Goal: Task Accomplishment & Management: Manage account settings

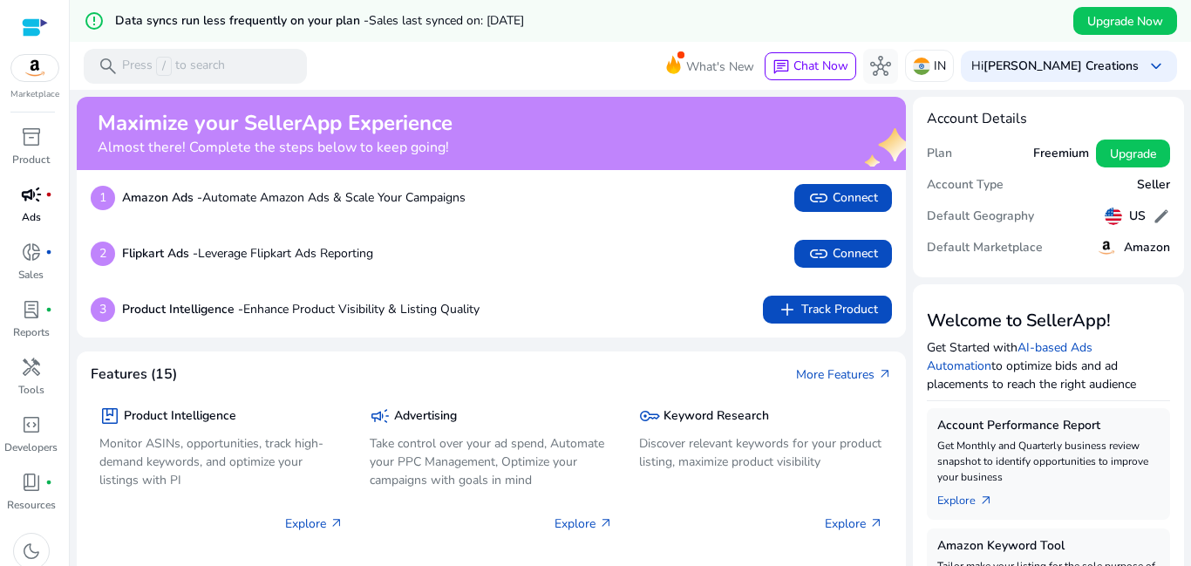
click at [22, 204] on span "campaign" at bounding box center [31, 194] width 21 height 21
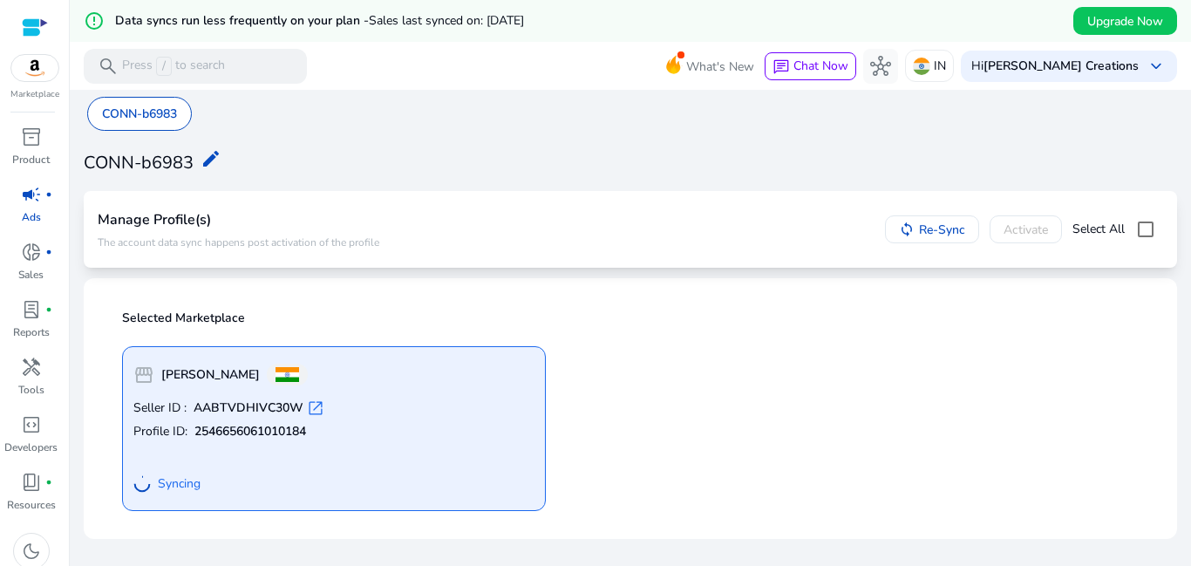
scroll to position [42, 0]
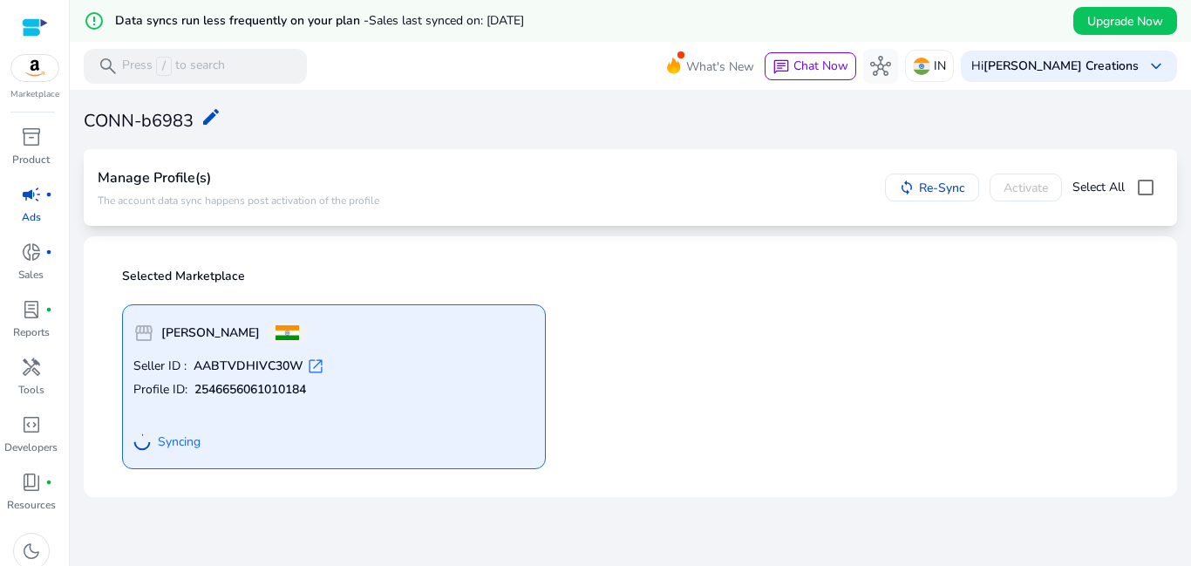
click at [307, 367] on span "open_in_new" at bounding box center [315, 365] width 17 height 17
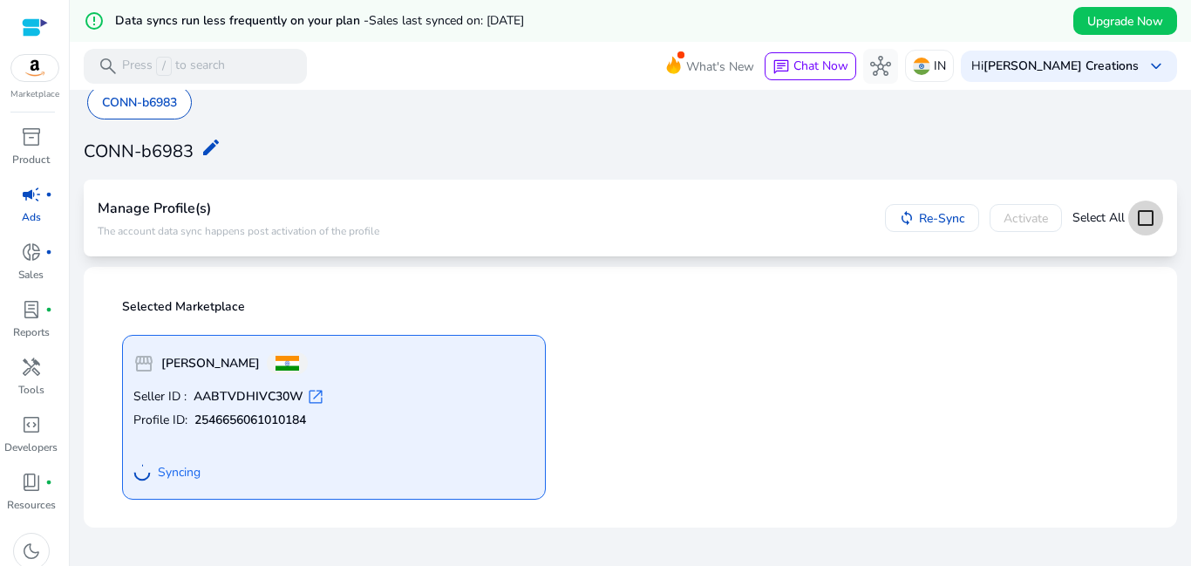
scroll to position [0, 0]
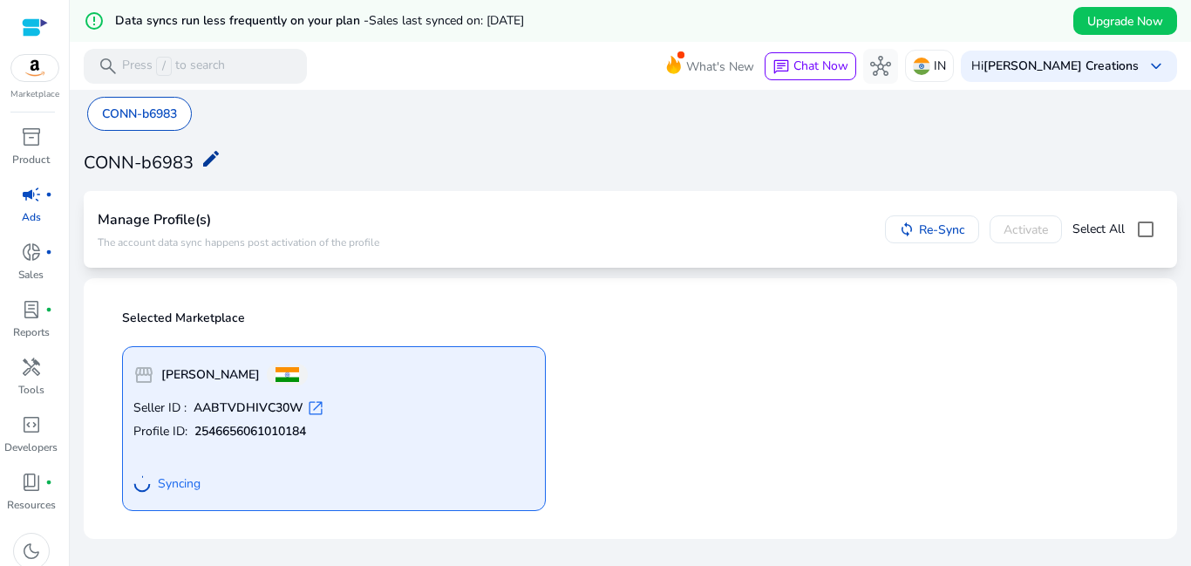
click at [212, 161] on mat-icon "edit" at bounding box center [211, 158] width 21 height 21
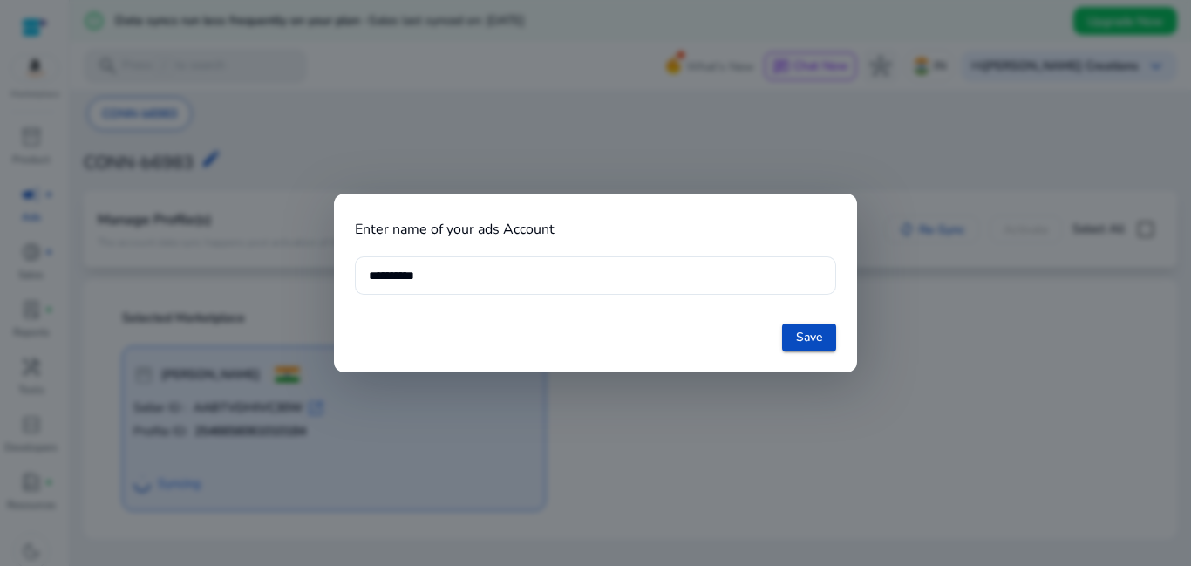
click at [762, 141] on div at bounding box center [595, 283] width 1191 height 566
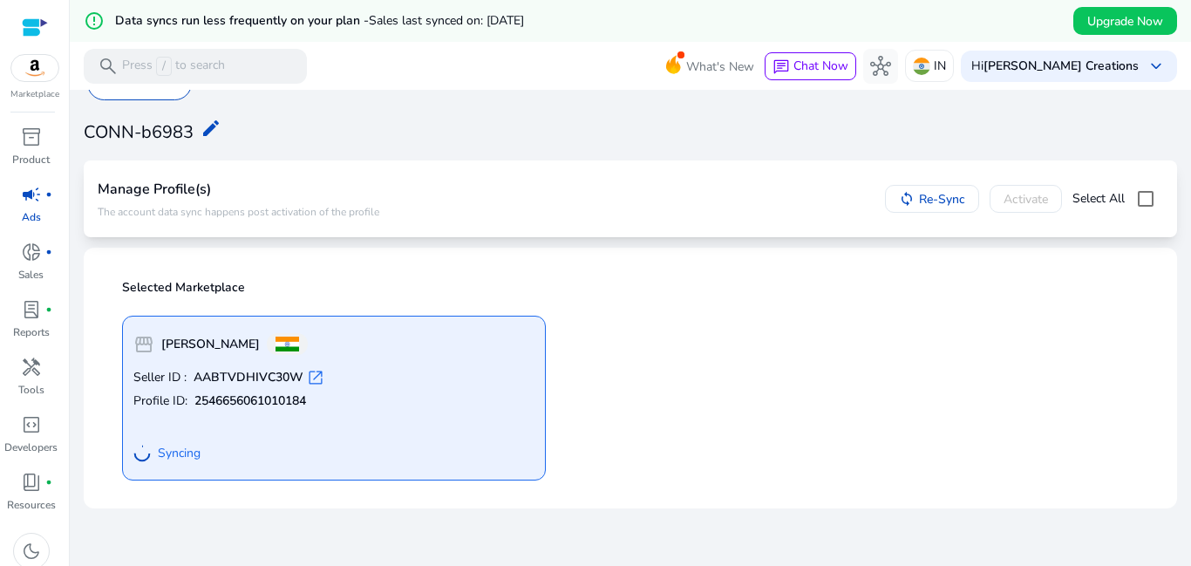
scroll to position [42, 0]
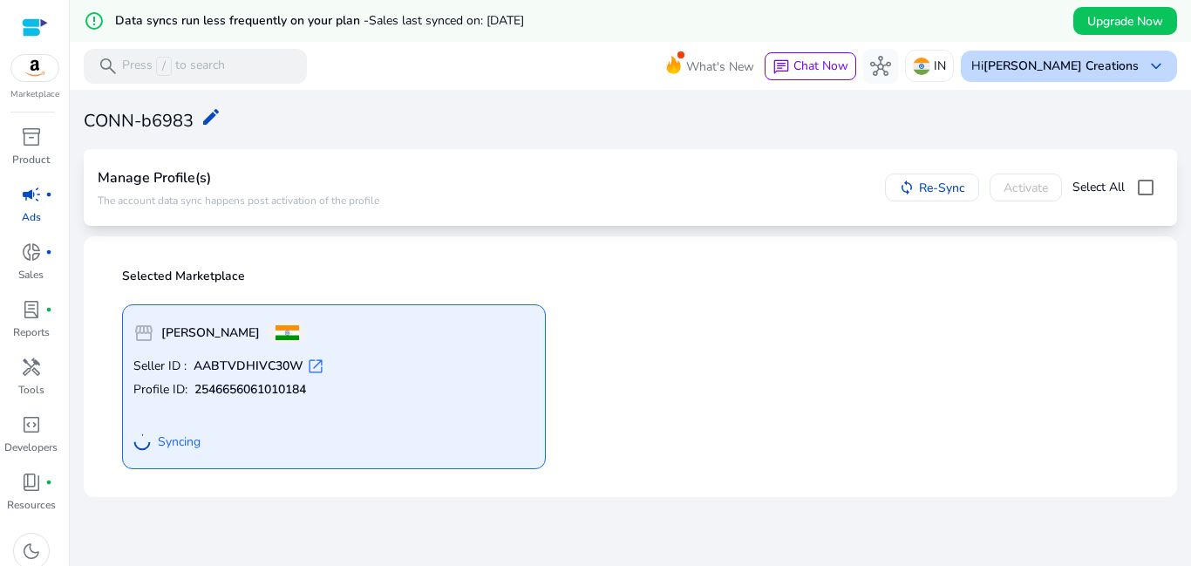
click at [1098, 76] on div "Hi [PERSON_NAME] Creations keyboard_arrow_down" at bounding box center [1069, 66] width 216 height 31
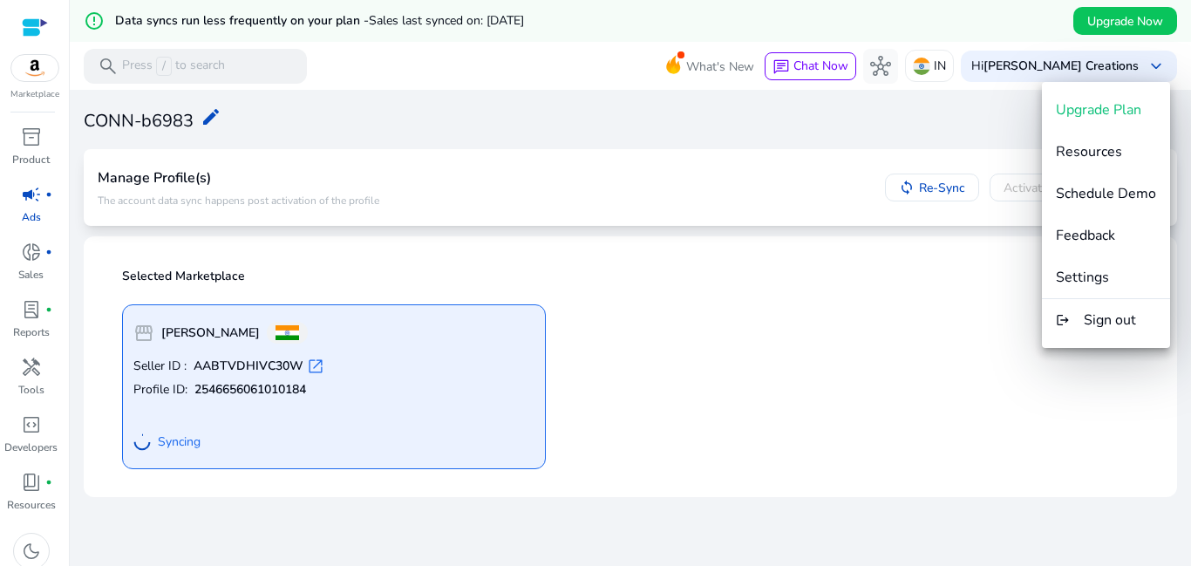
click at [935, 315] on div at bounding box center [595, 283] width 1191 height 566
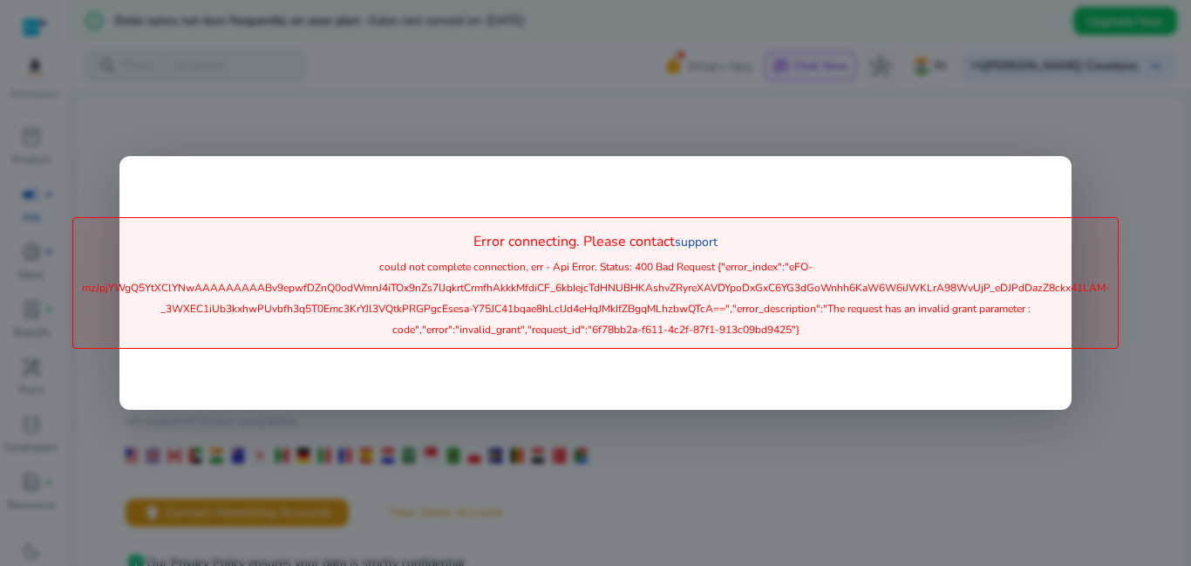
click at [645, 445] on div at bounding box center [595, 283] width 1191 height 566
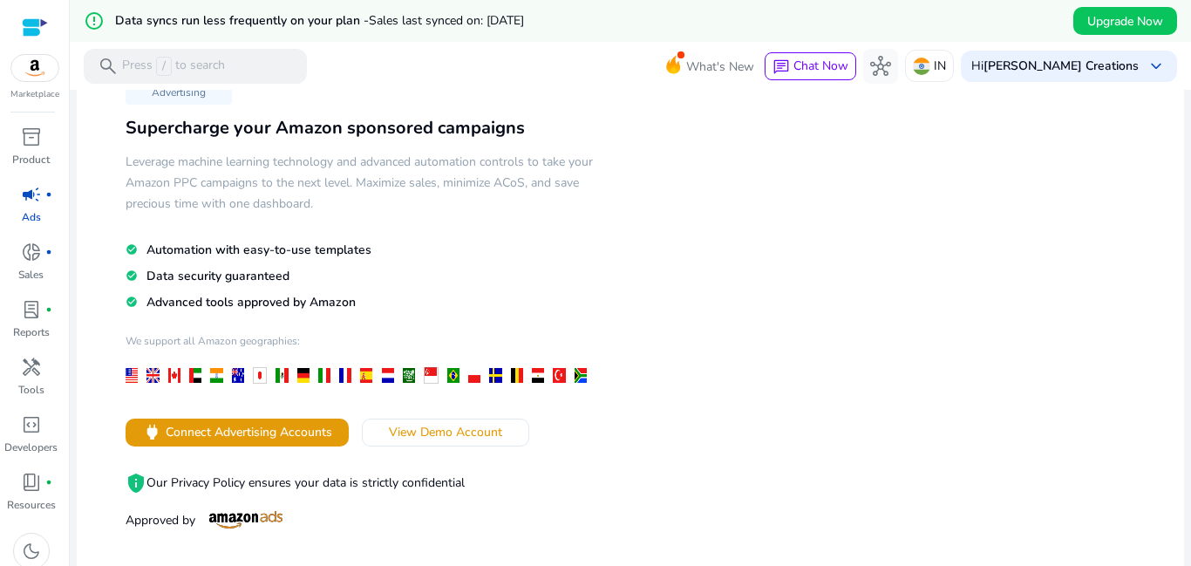
scroll to position [174, 0]
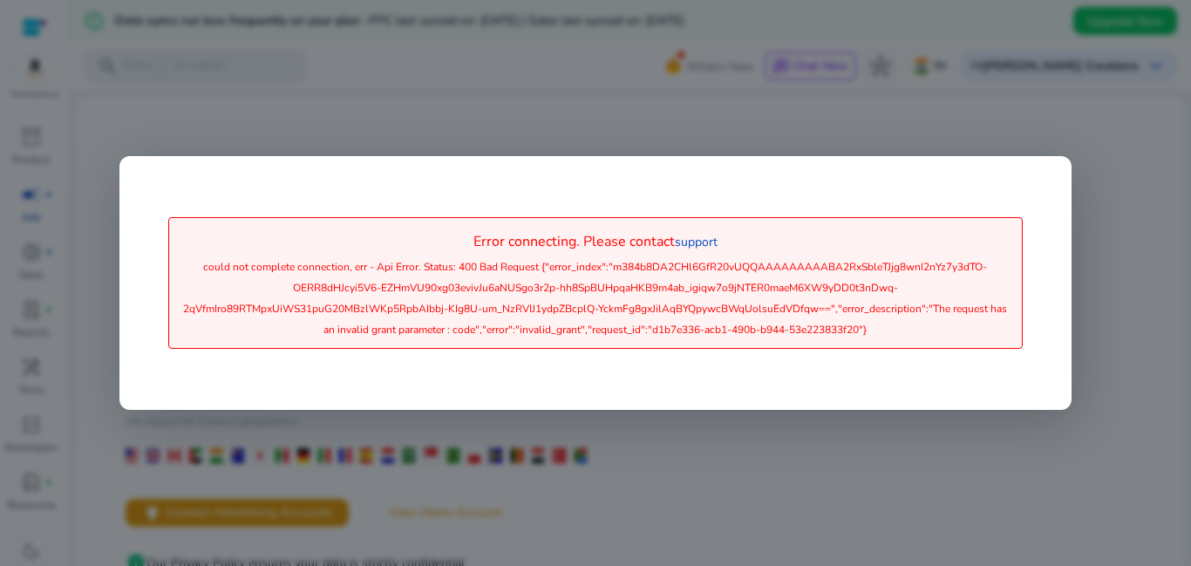
click at [505, 449] on div at bounding box center [595, 283] width 1191 height 566
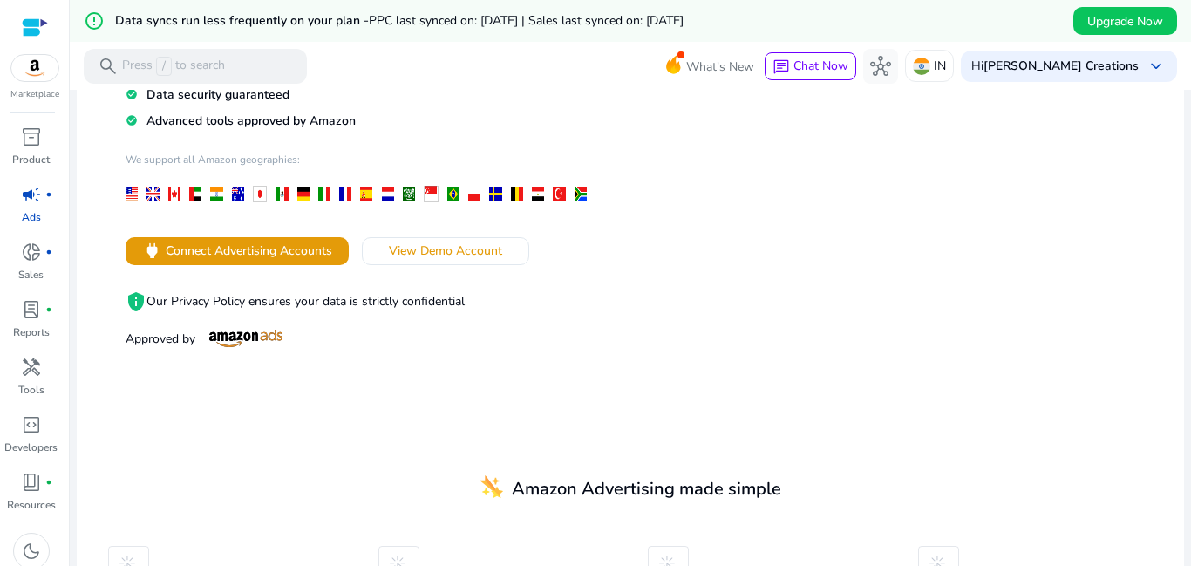
scroll to position [87, 0]
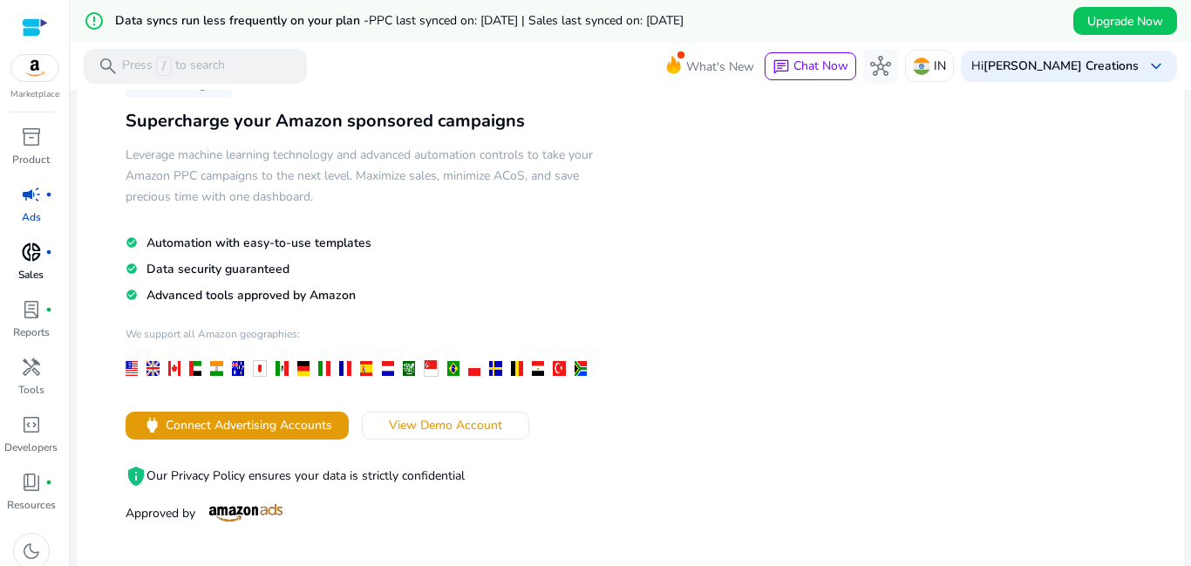
click at [36, 249] on span "donut_small" at bounding box center [31, 251] width 21 height 21
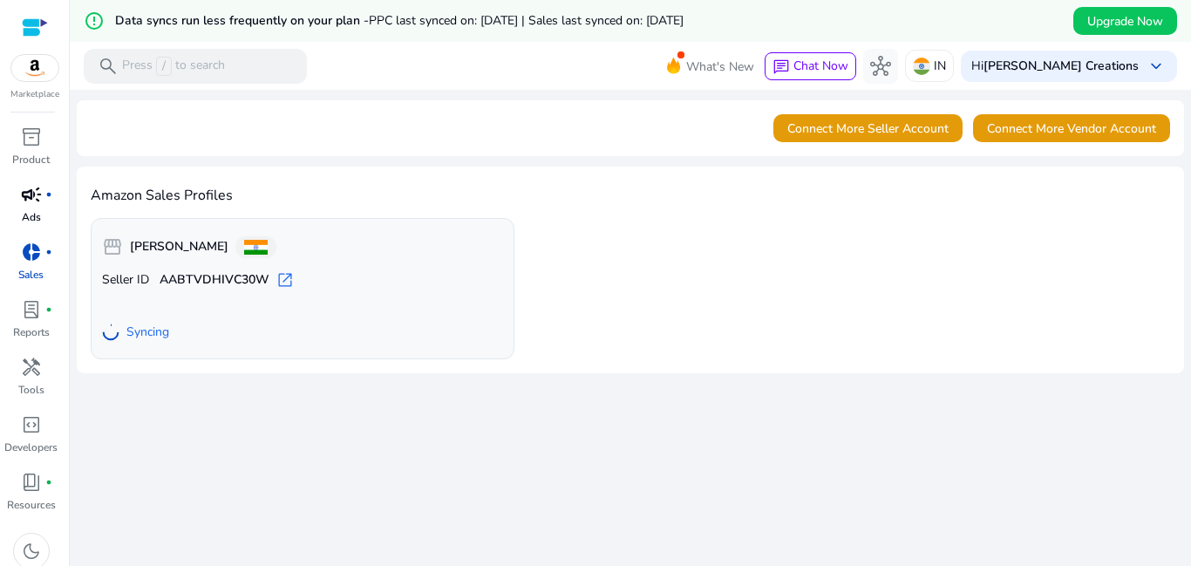
click at [31, 204] on span "campaign" at bounding box center [31, 194] width 21 height 21
click at [1037, 67] on b "[PERSON_NAME] Creations" at bounding box center [1060, 66] width 155 height 17
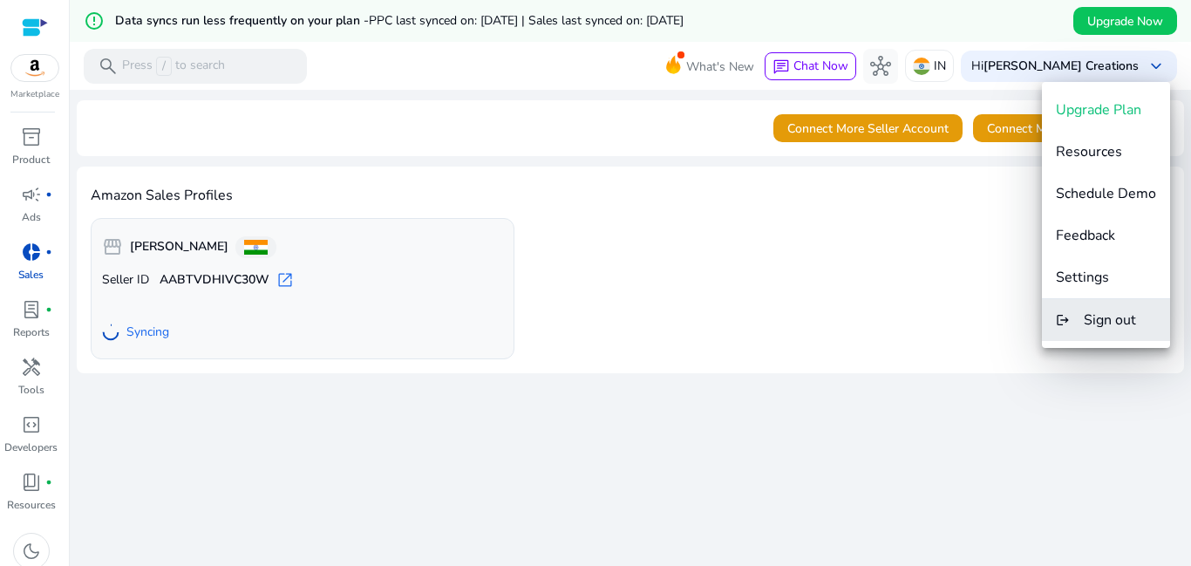
click at [1104, 324] on span "Sign out" at bounding box center [1110, 319] width 52 height 19
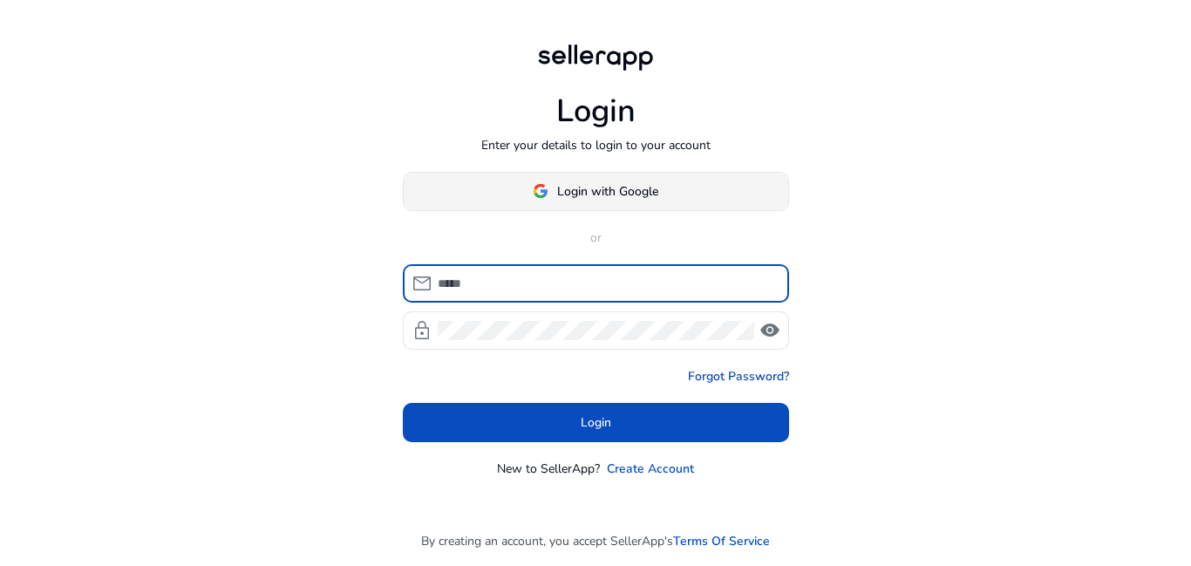
click at [622, 178] on span at bounding box center [596, 191] width 384 height 42
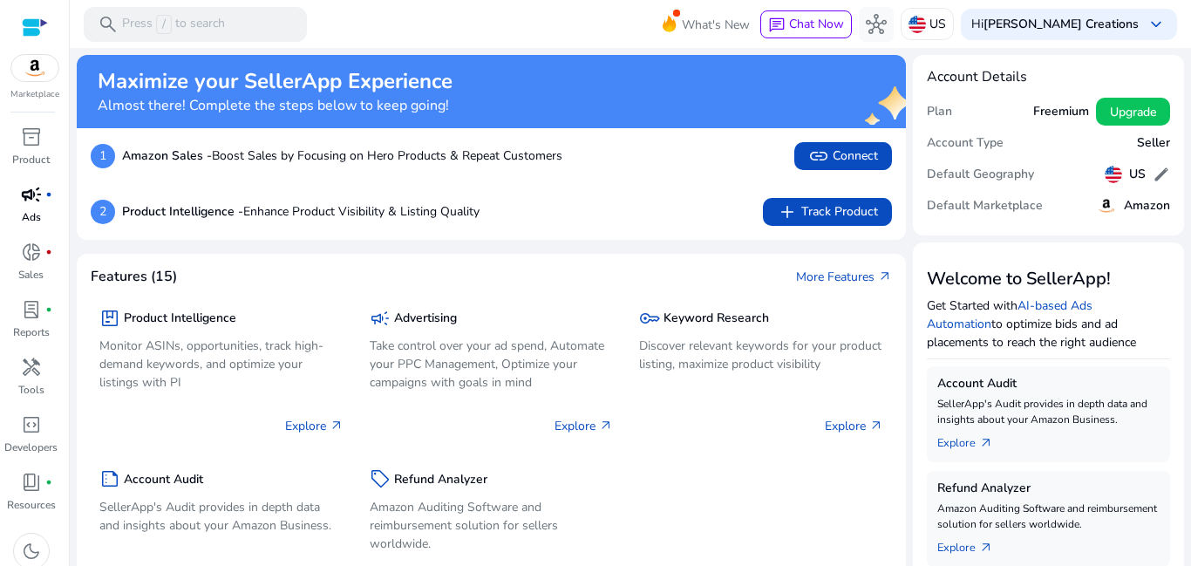
click at [24, 207] on div "campaign fiber_manual_record" at bounding box center [31, 194] width 49 height 28
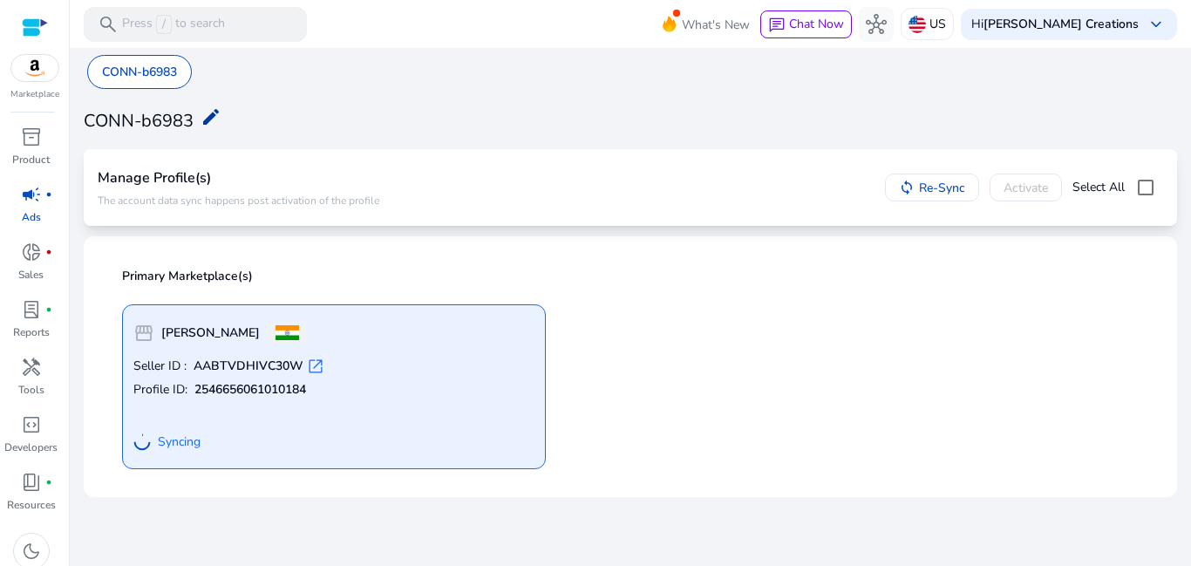
click at [214, 108] on mat-icon "edit" at bounding box center [211, 116] width 21 height 21
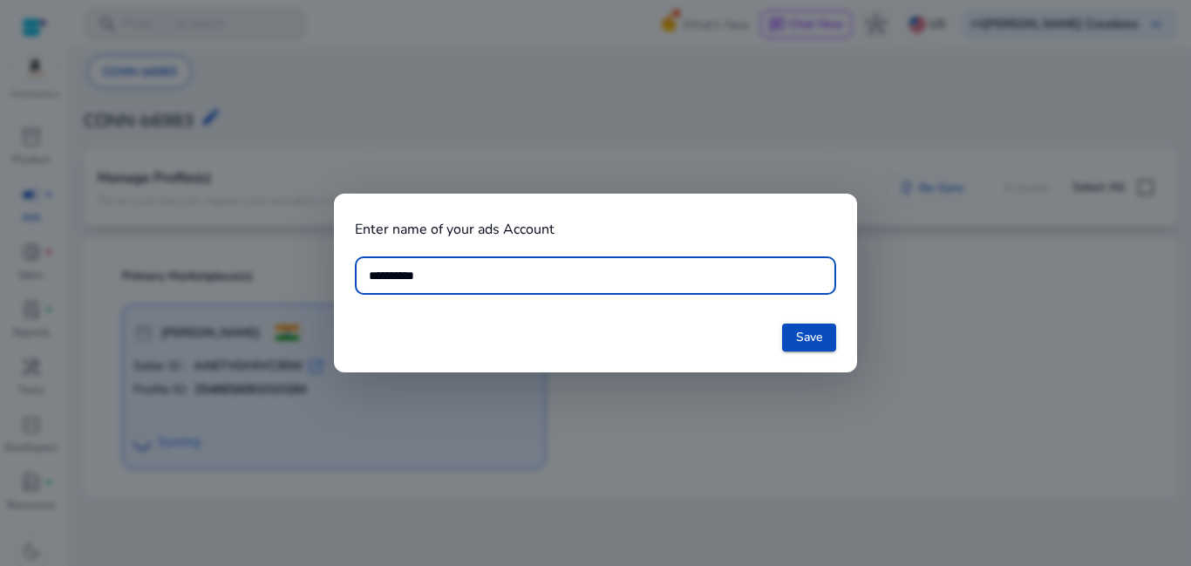
click at [151, 74] on div at bounding box center [595, 283] width 1191 height 566
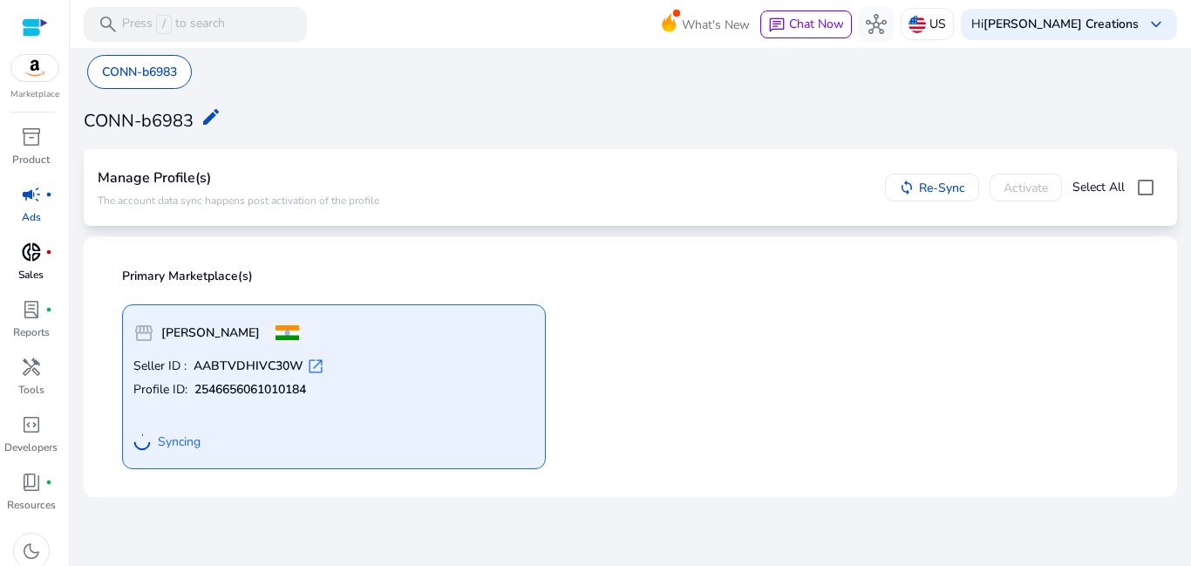
click at [42, 252] on div "donut_small fiber_manual_record" at bounding box center [31, 252] width 49 height 28
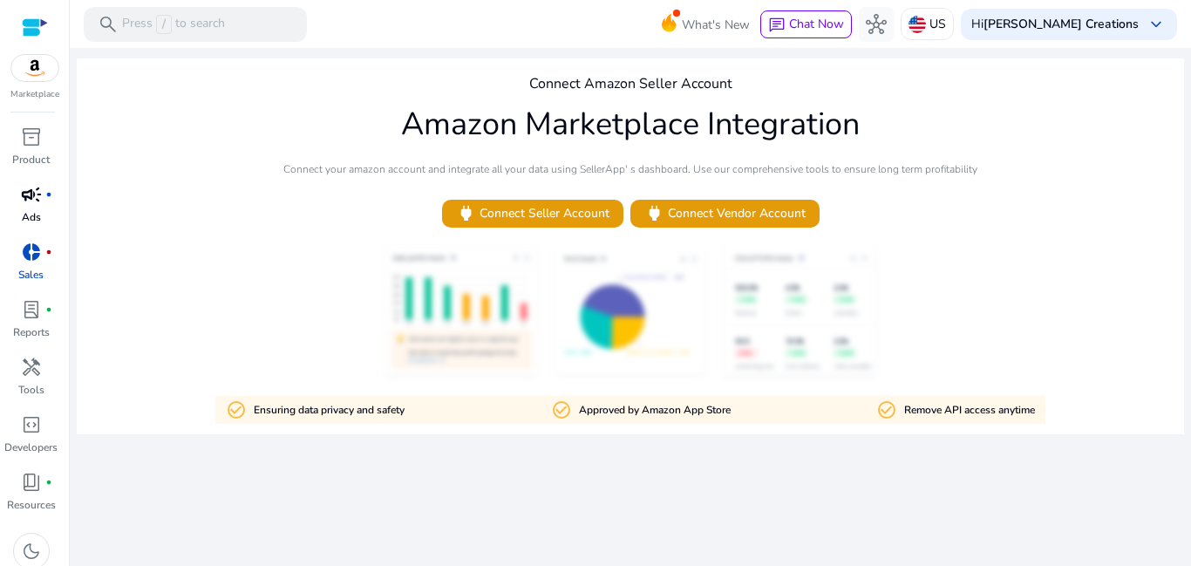
click at [21, 201] on span "campaign" at bounding box center [31, 194] width 21 height 21
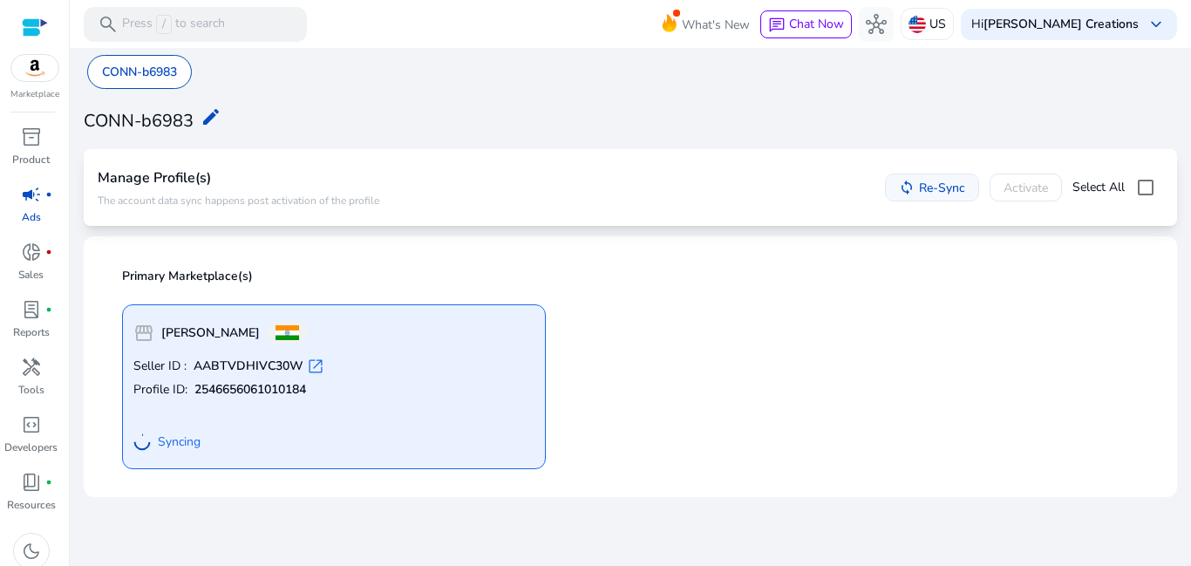
click at [950, 179] on button "sync Re-Sync" at bounding box center [932, 187] width 94 height 28
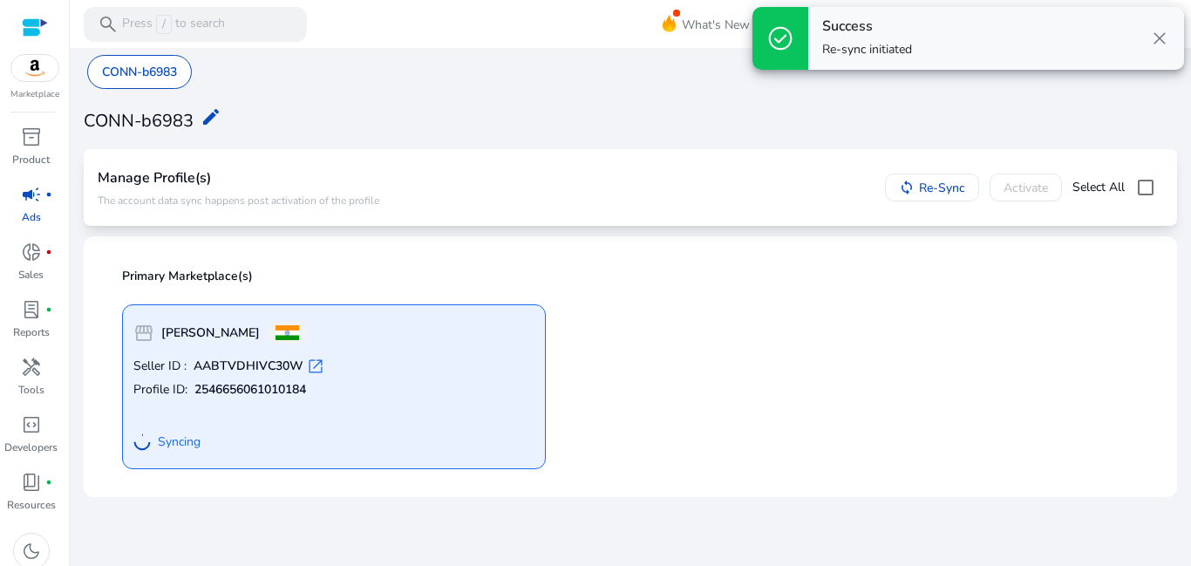
click at [1157, 53] on div "Success Re-sync initiated close" at bounding box center [996, 38] width 376 height 63
click at [1157, 43] on span "close" at bounding box center [1159, 38] width 21 height 21
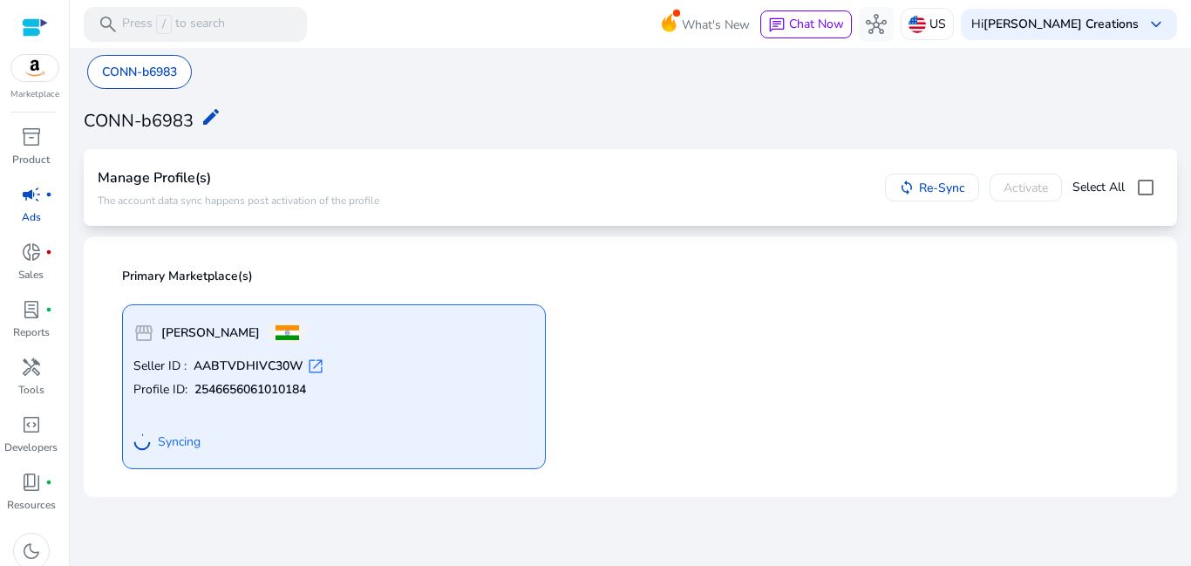
click at [167, 336] on b "[PERSON_NAME]" at bounding box center [210, 332] width 99 height 17
click at [384, 356] on div "storefront [PERSON_NAME] Seller ID : AABTVDHIVC30W open_in_new Profile ID: 2546…" at bounding box center [334, 386] width 424 height 165
click at [717, 345] on div "storefront [PERSON_NAME] Seller ID : AABTVDHIVC30W open_in_new Profile ID: 2546…" at bounding box center [630, 379] width 1037 height 179
click at [177, 435] on span "Syncing" at bounding box center [179, 441] width 43 height 17
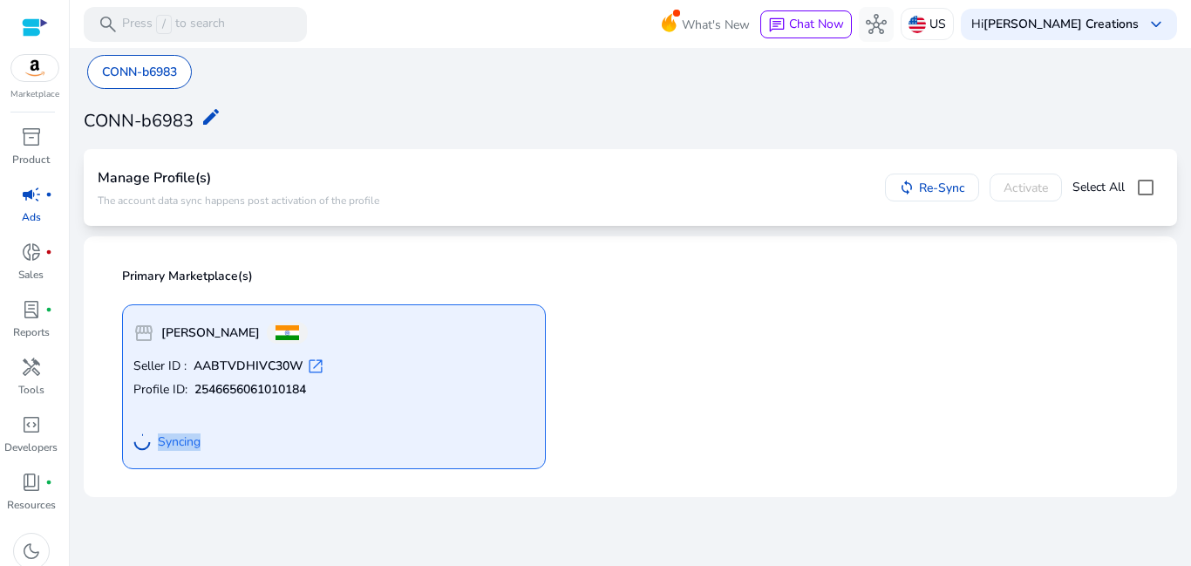
click at [177, 435] on span "Syncing" at bounding box center [179, 441] width 43 height 17
click at [160, 356] on div "storefront [PERSON_NAME] Seller ID : AABTVDHIVC30W open_in_new Profile ID: 2546…" at bounding box center [334, 386] width 424 height 165
click at [204, 117] on mat-icon "edit" at bounding box center [211, 116] width 21 height 21
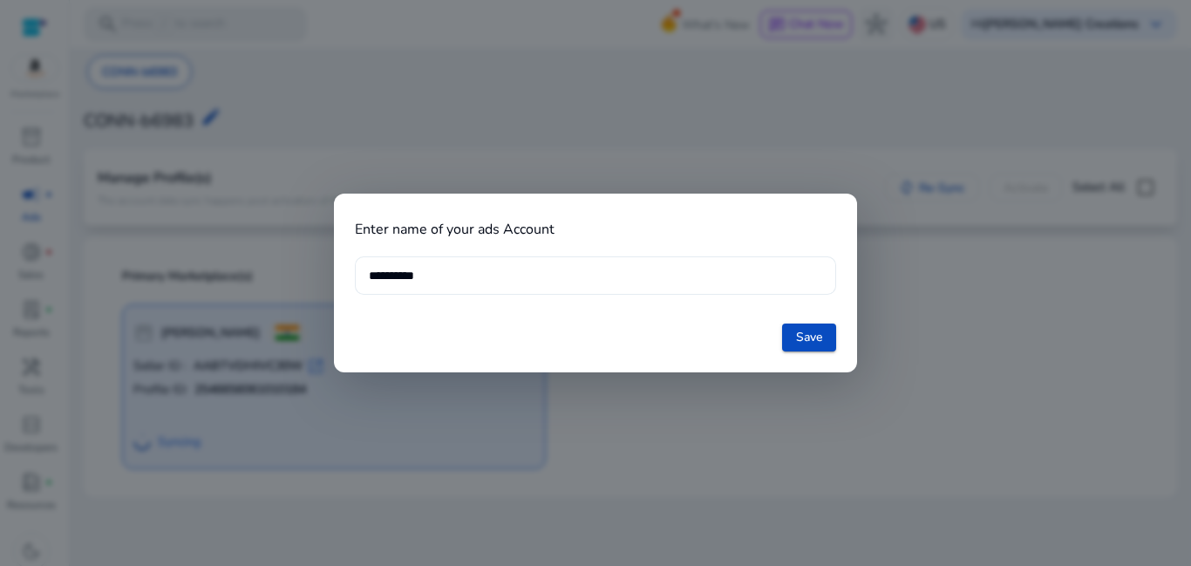
click at [484, 257] on div "**********" at bounding box center [595, 282] width 481 height 136
drag, startPoint x: 481, startPoint y: 268, endPoint x: 472, endPoint y: 282, distance: 16.9
click at [475, 279] on div "**********" at bounding box center [595, 275] width 453 height 38
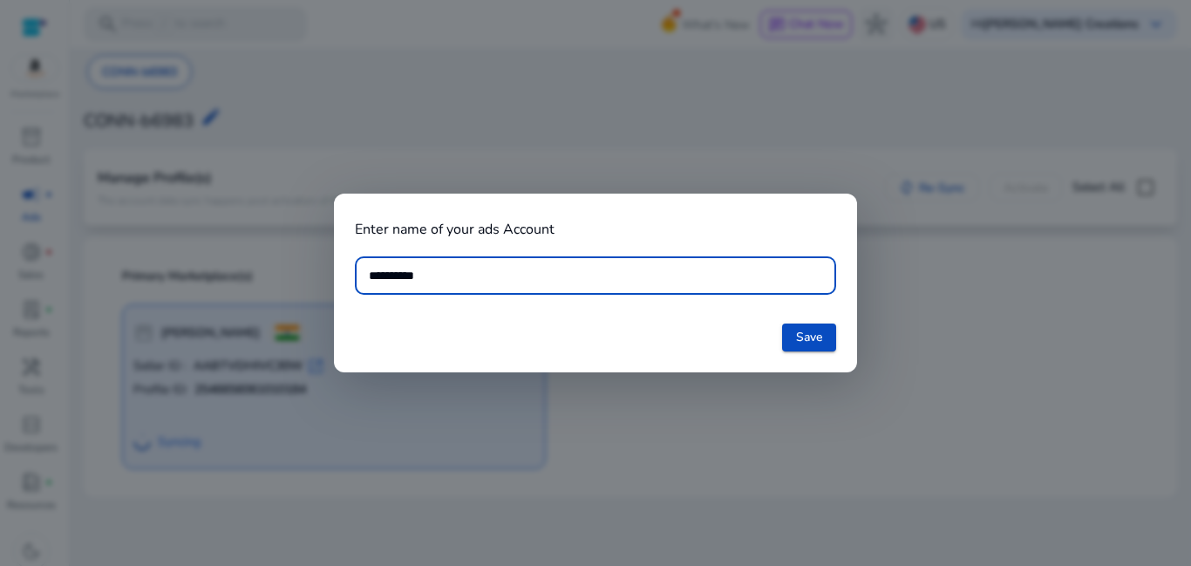
click at [472, 282] on input "**********" at bounding box center [595, 275] width 453 height 19
click at [459, 272] on input "**********" at bounding box center [595, 275] width 453 height 19
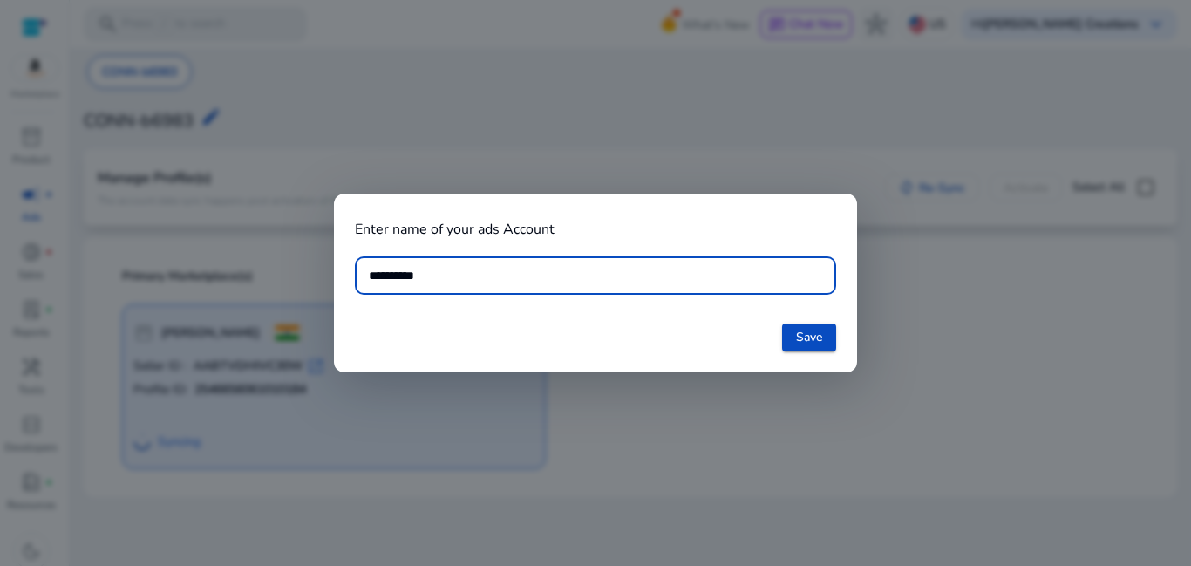
click at [459, 272] on input "**********" at bounding box center [595, 275] width 453 height 19
click at [810, 332] on span "Save" at bounding box center [809, 337] width 26 height 18
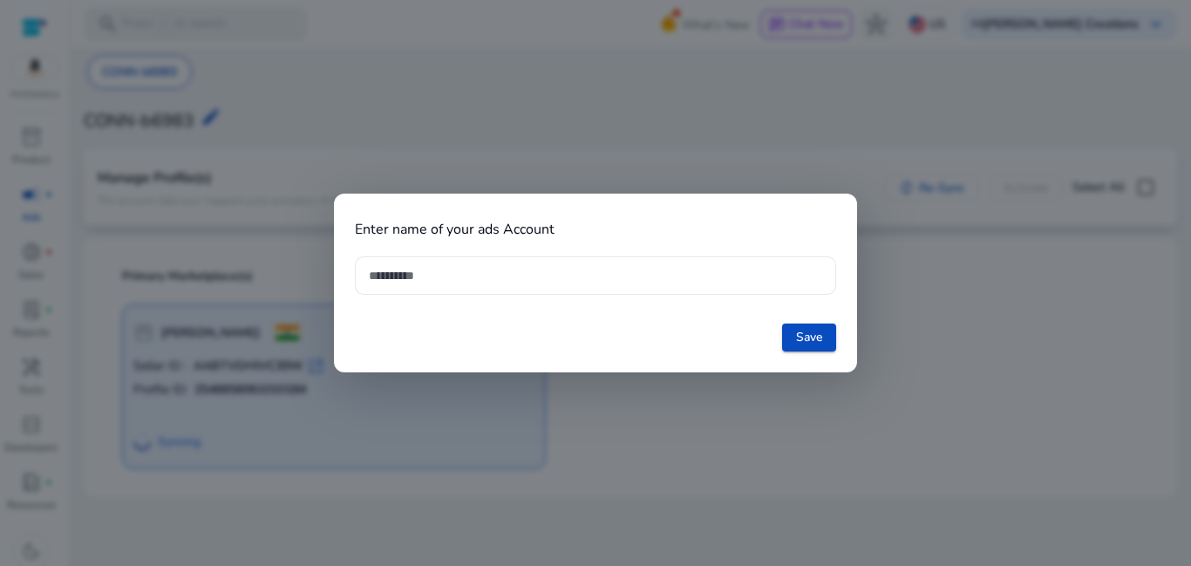
click at [876, 416] on div at bounding box center [595, 283] width 1191 height 566
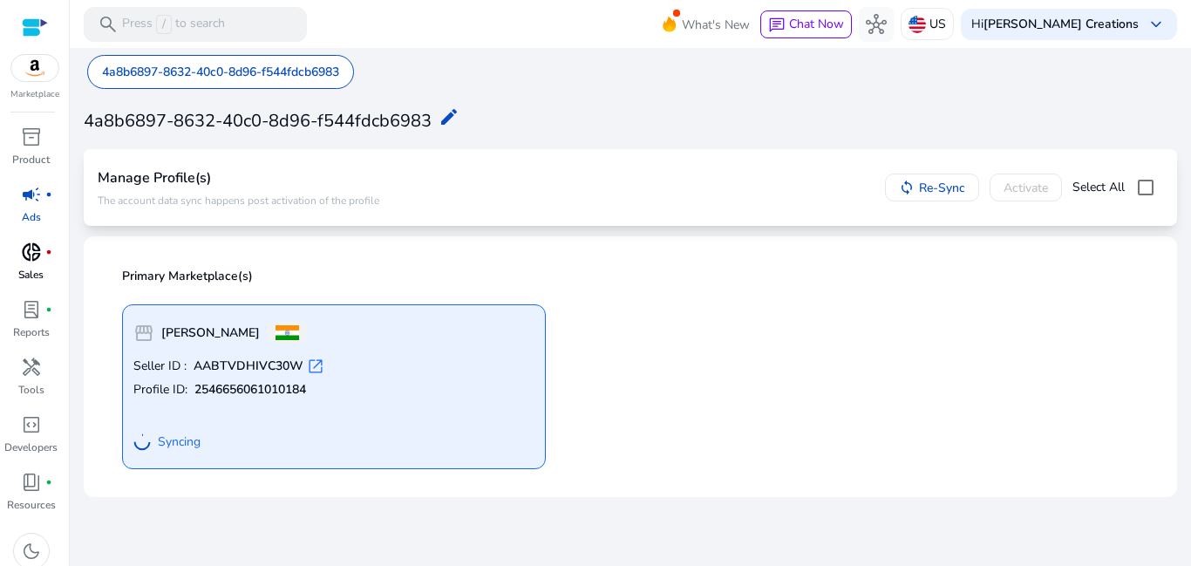
click at [44, 274] on link "donut_small fiber_manual_record Sales" at bounding box center [31, 267] width 62 height 58
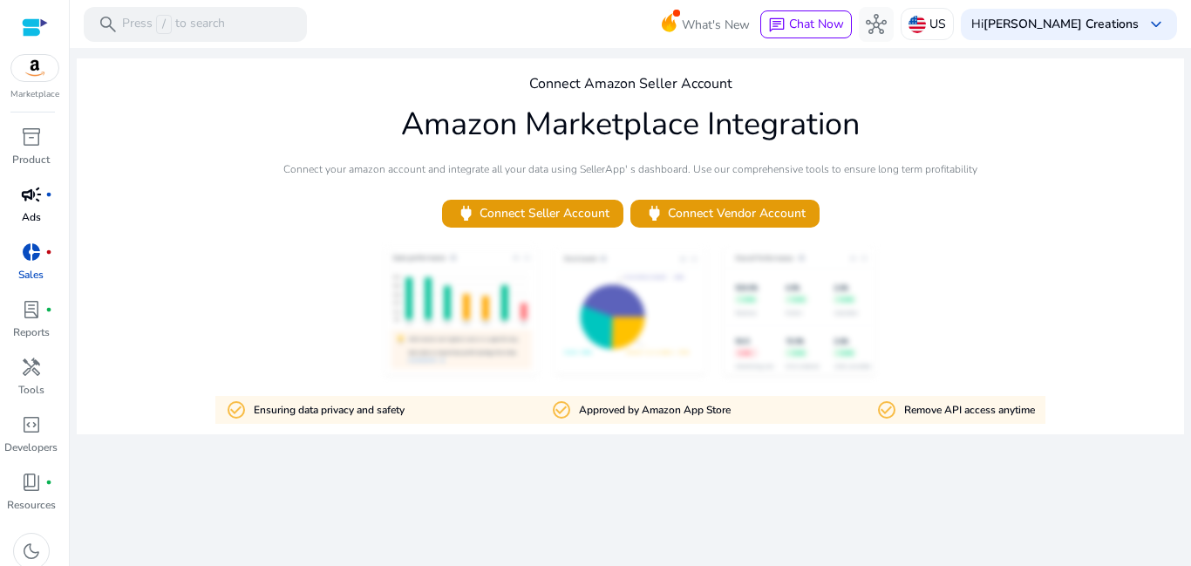
click at [42, 202] on div "campaign fiber_manual_record" at bounding box center [31, 194] width 49 height 28
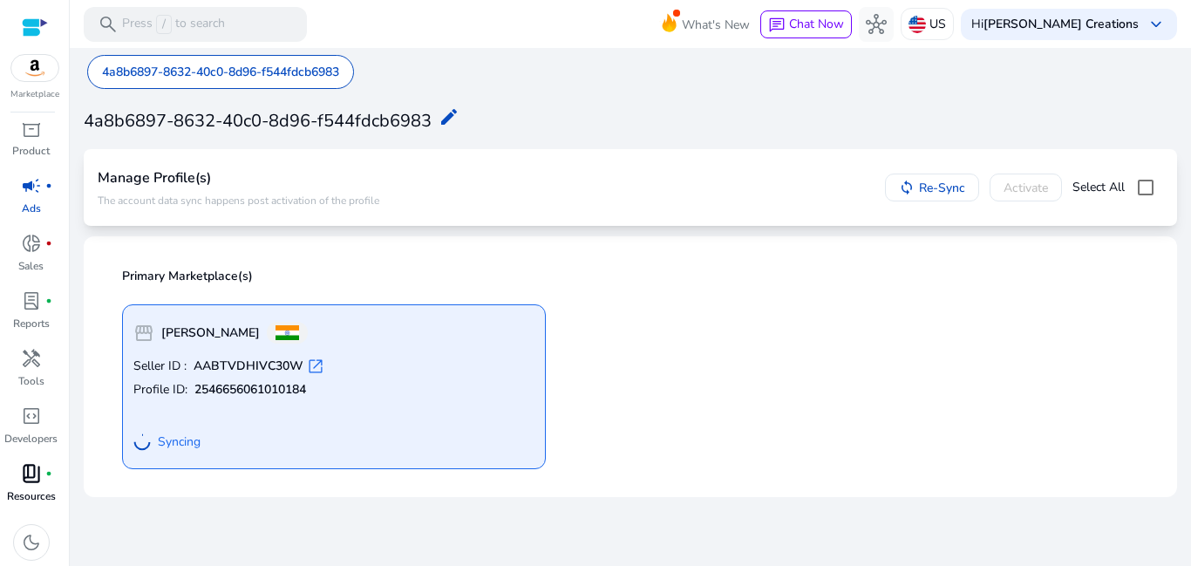
scroll to position [10, 0]
click at [30, 535] on span "dark_mode" at bounding box center [31, 540] width 21 height 21
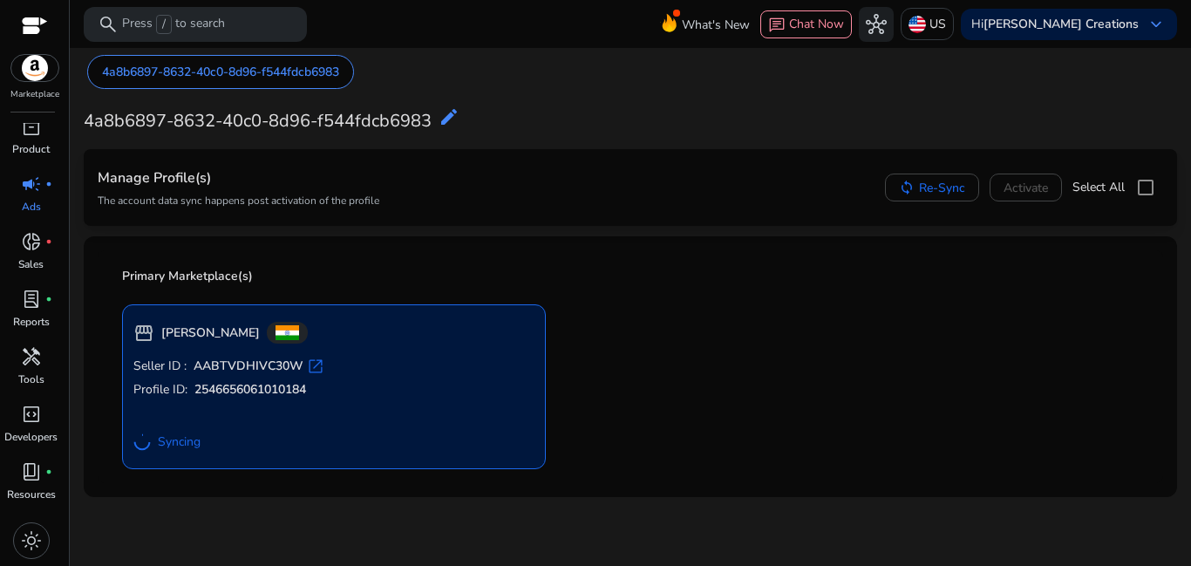
click at [317, 364] on span "open_in_new" at bounding box center [315, 365] width 17 height 17
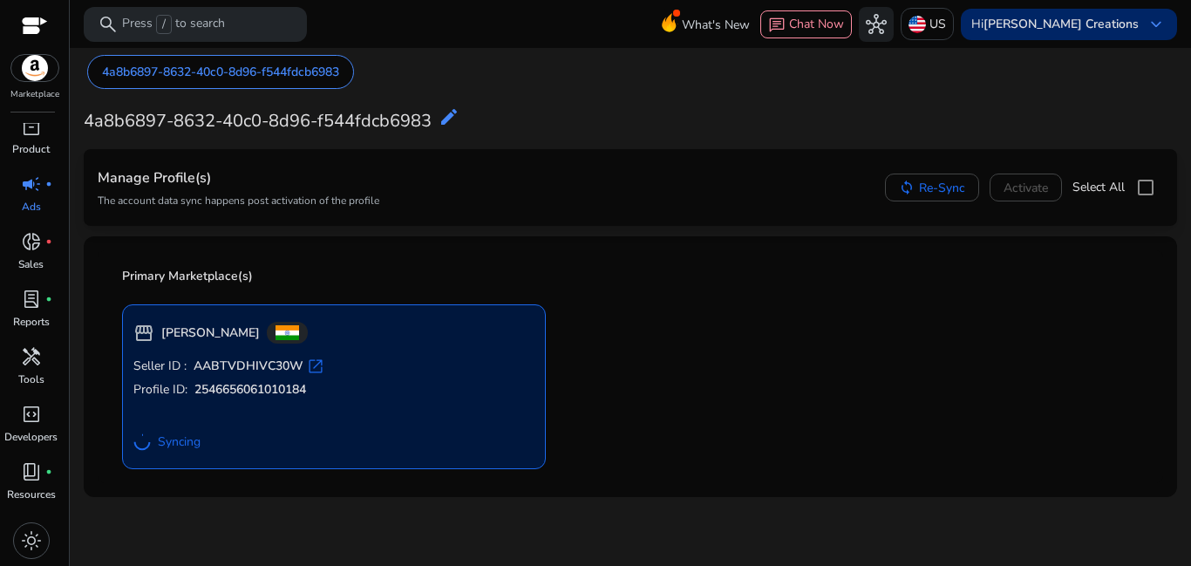
click at [1053, 32] on div "Hi [PERSON_NAME] Creations keyboard_arrow_down" at bounding box center [1069, 24] width 216 height 31
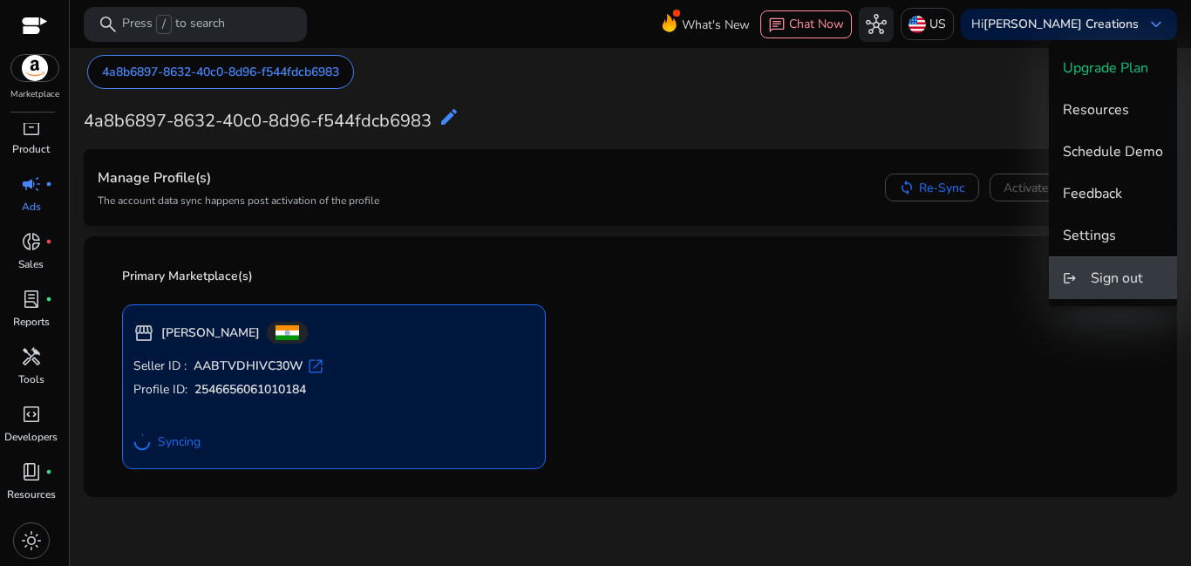
click at [1132, 270] on span "Sign out" at bounding box center [1117, 277] width 52 height 19
